Goal: Task Accomplishment & Management: Use online tool/utility

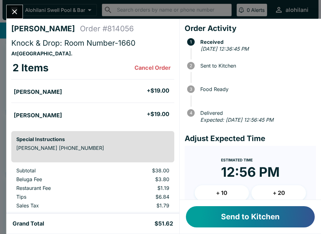
click at [19, 9] on icon "Close" at bounding box center [14, 12] width 8 height 8
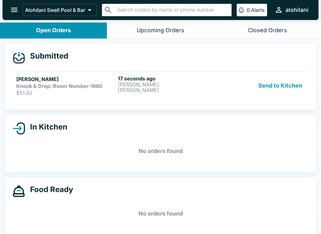
click at [39, 92] on p "$51.62" at bounding box center [65, 93] width 99 height 6
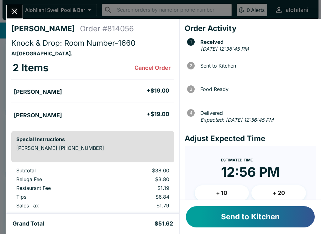
click at [259, 214] on button "Send to Kitchen" at bounding box center [250, 216] width 129 height 21
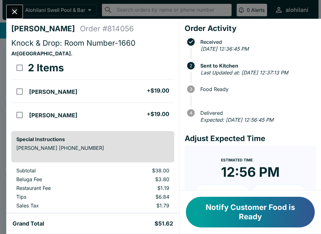
click at [18, 12] on icon "Close" at bounding box center [14, 12] width 8 height 8
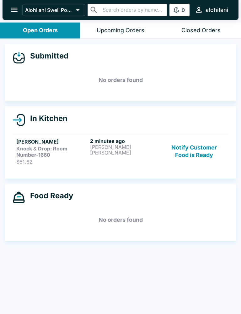
click at [92, 151] on p "[PERSON_NAME]" at bounding box center [125, 153] width 71 height 6
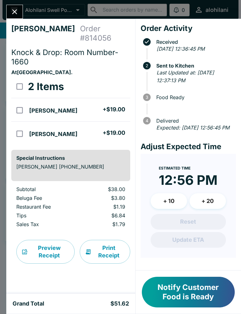
click at [21, 4] on div "[PERSON_NAME] Order # 814056 Knock & Drop: Room Number-1660 At [GEOGRAPHIC_DATA…" at bounding box center [120, 157] width 241 height 314
